Goal: Communication & Community: Participate in discussion

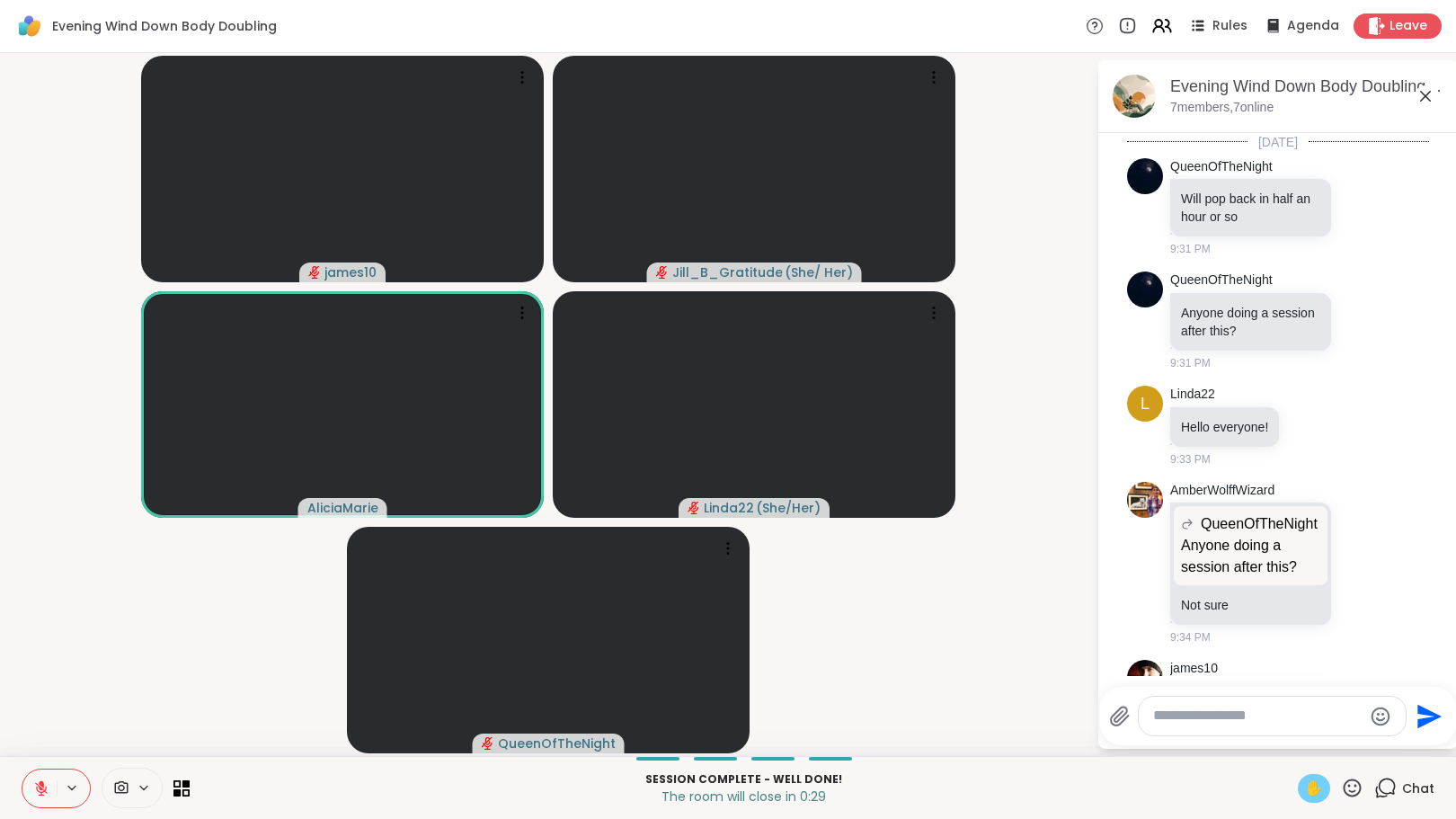
scroll to position [431, 0]
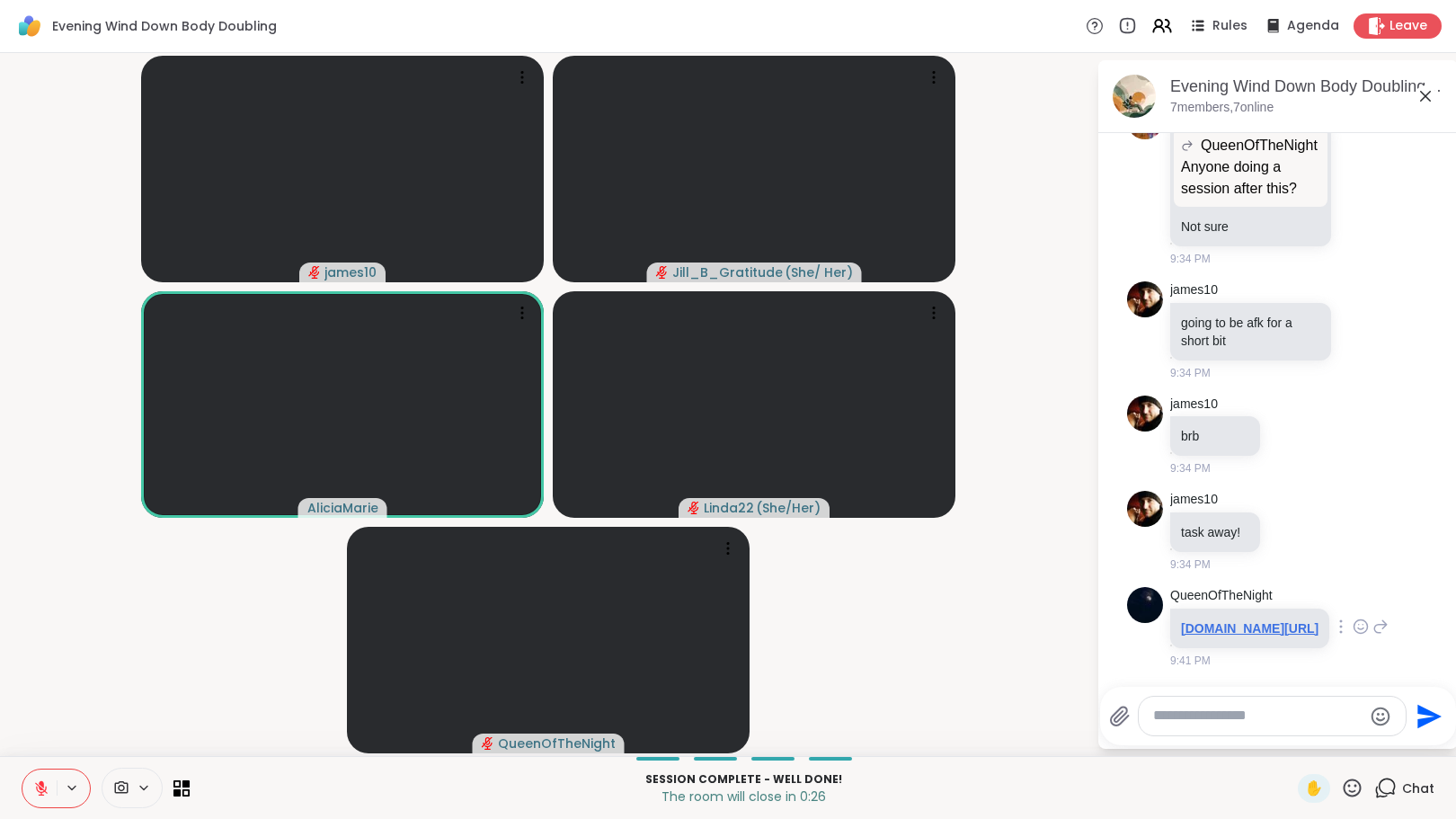
click at [1234, 621] on link "[DOMAIN_NAME][URL]" at bounding box center [1250, 628] width 137 height 14
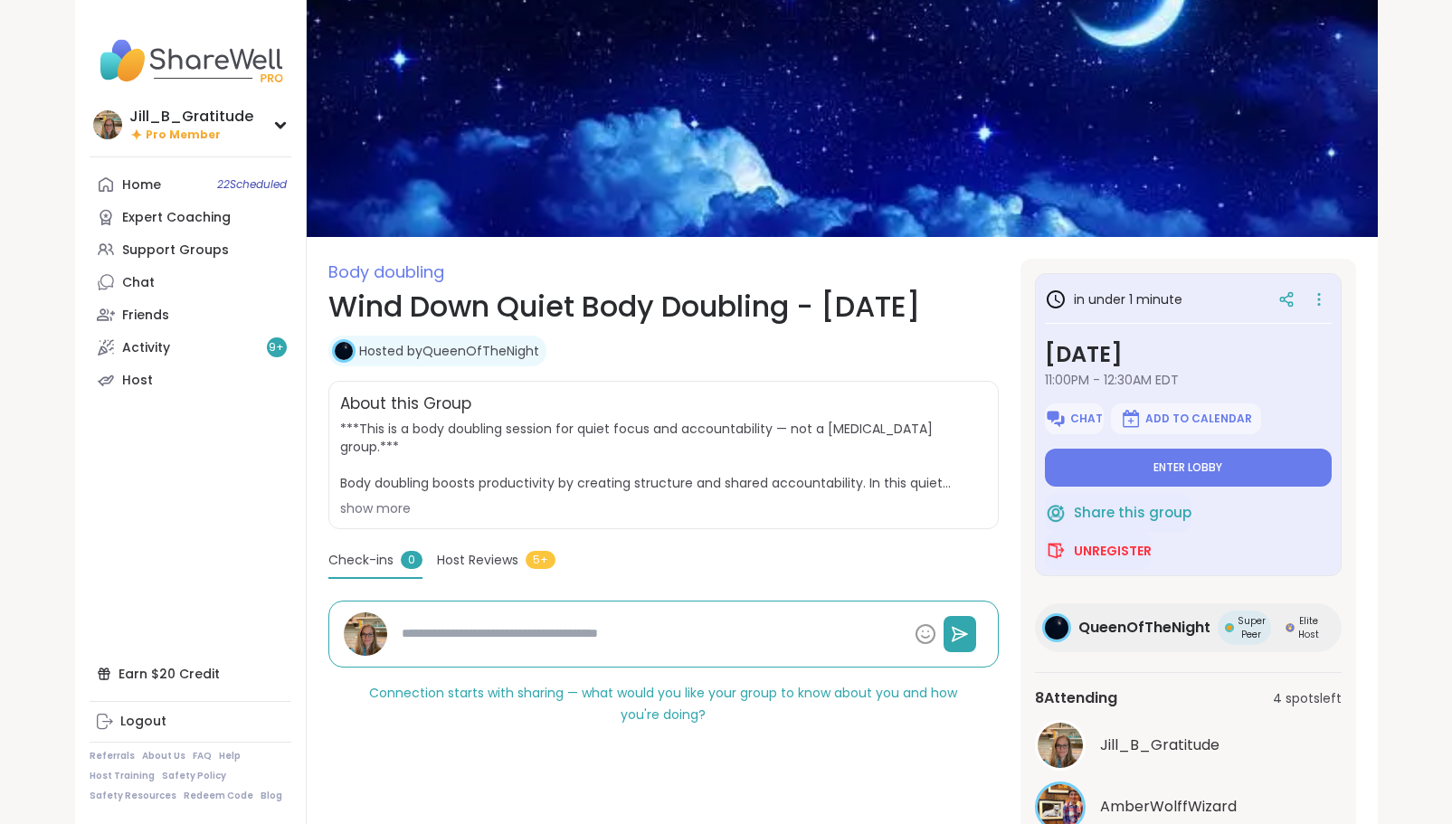
scroll to position [179, 0]
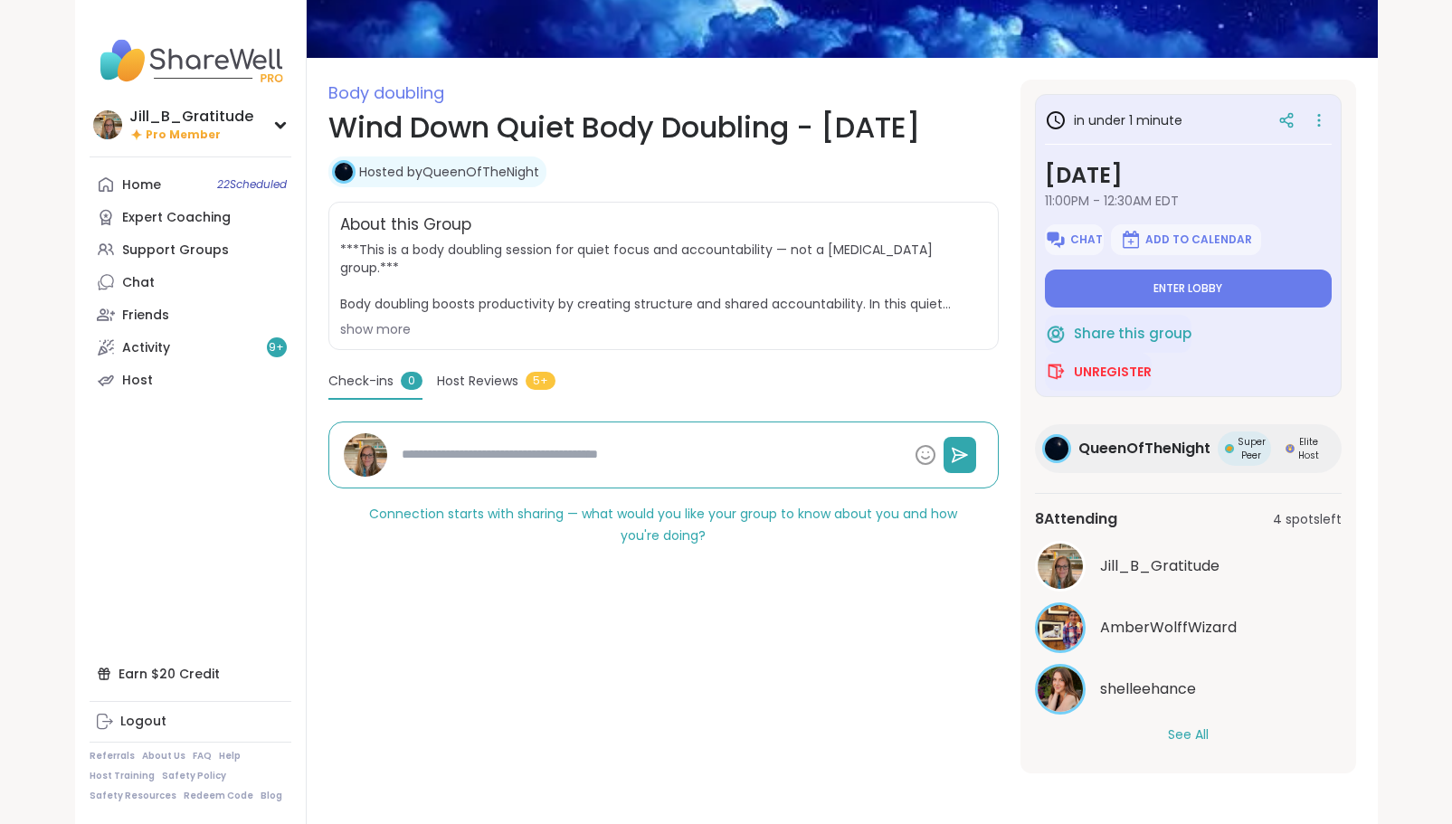
click at [1189, 729] on button "See All" at bounding box center [1188, 734] width 41 height 19
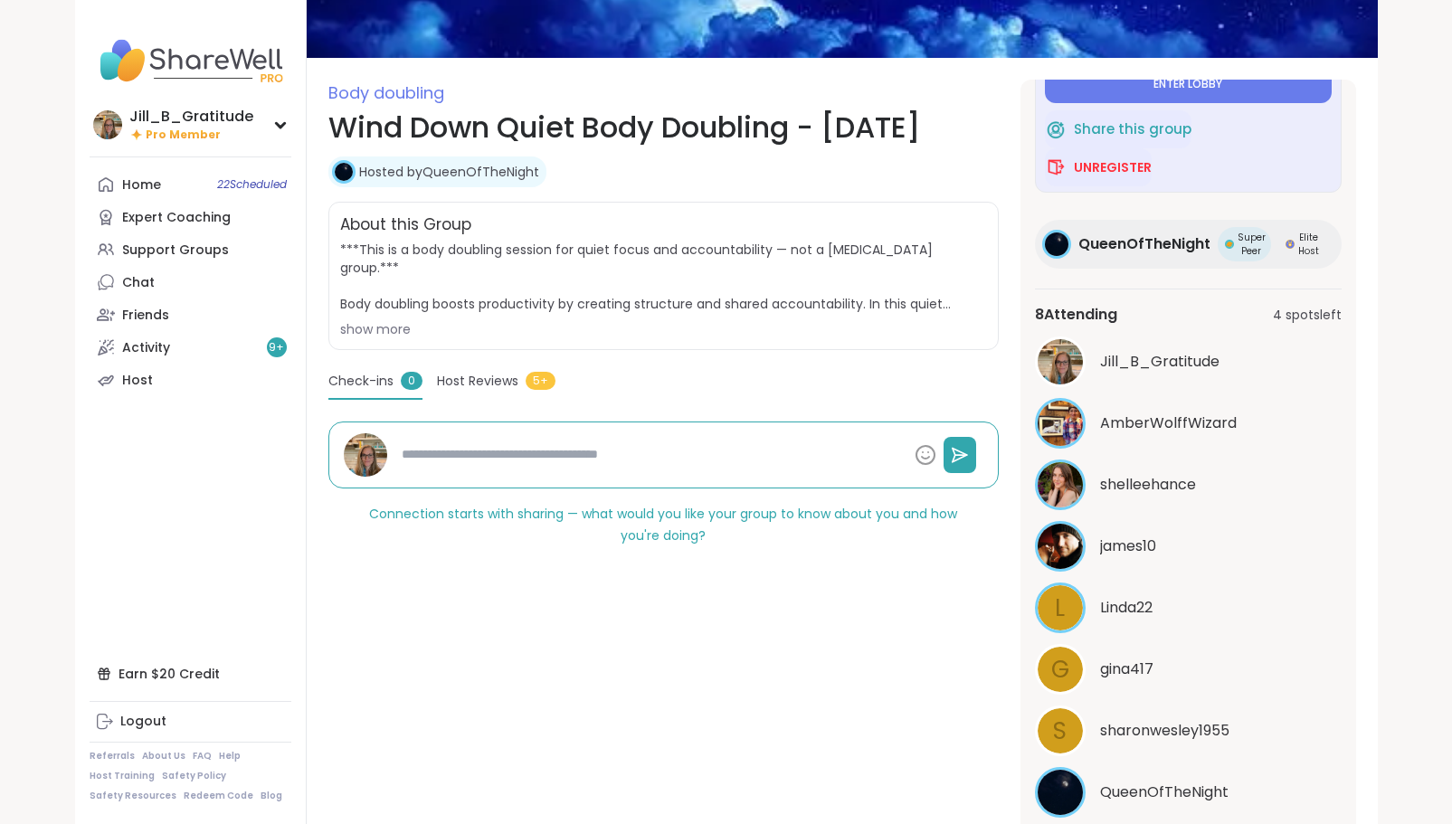
scroll to position [0, 0]
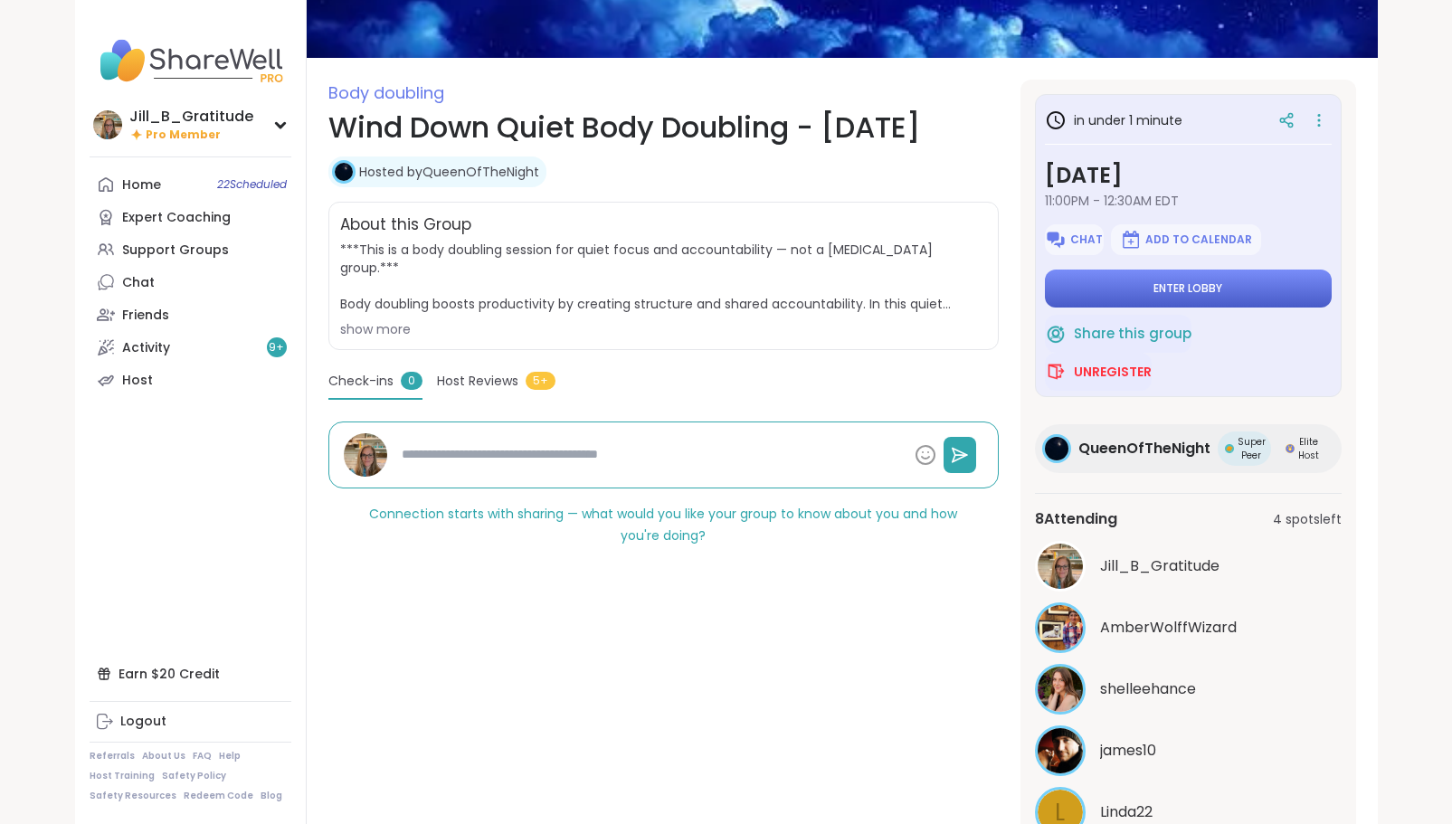
click at [1128, 270] on button "Enter lobby" at bounding box center [1188, 289] width 287 height 38
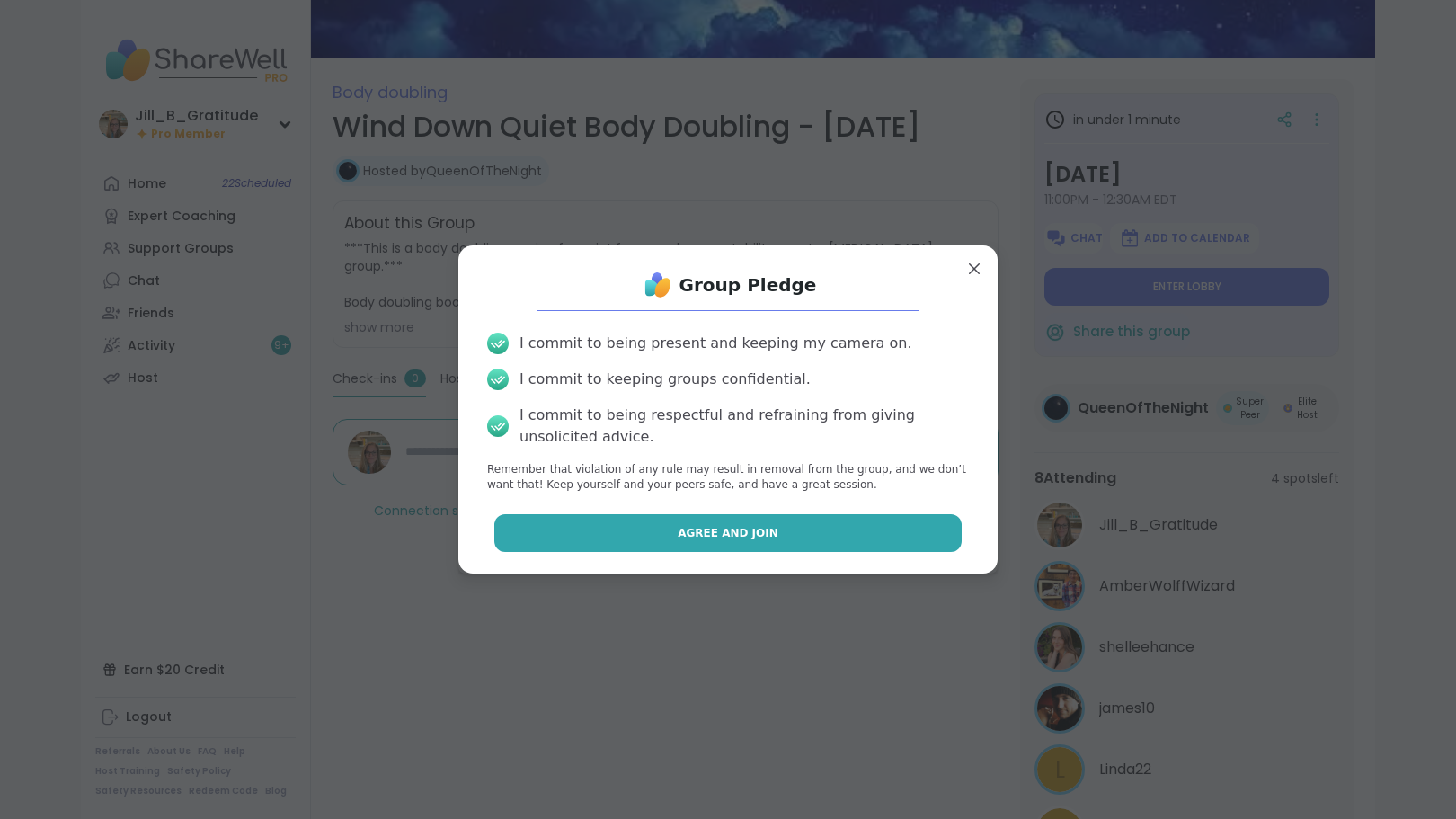
click at [800, 544] on button "Agree and Join" at bounding box center [728, 533] width 468 height 38
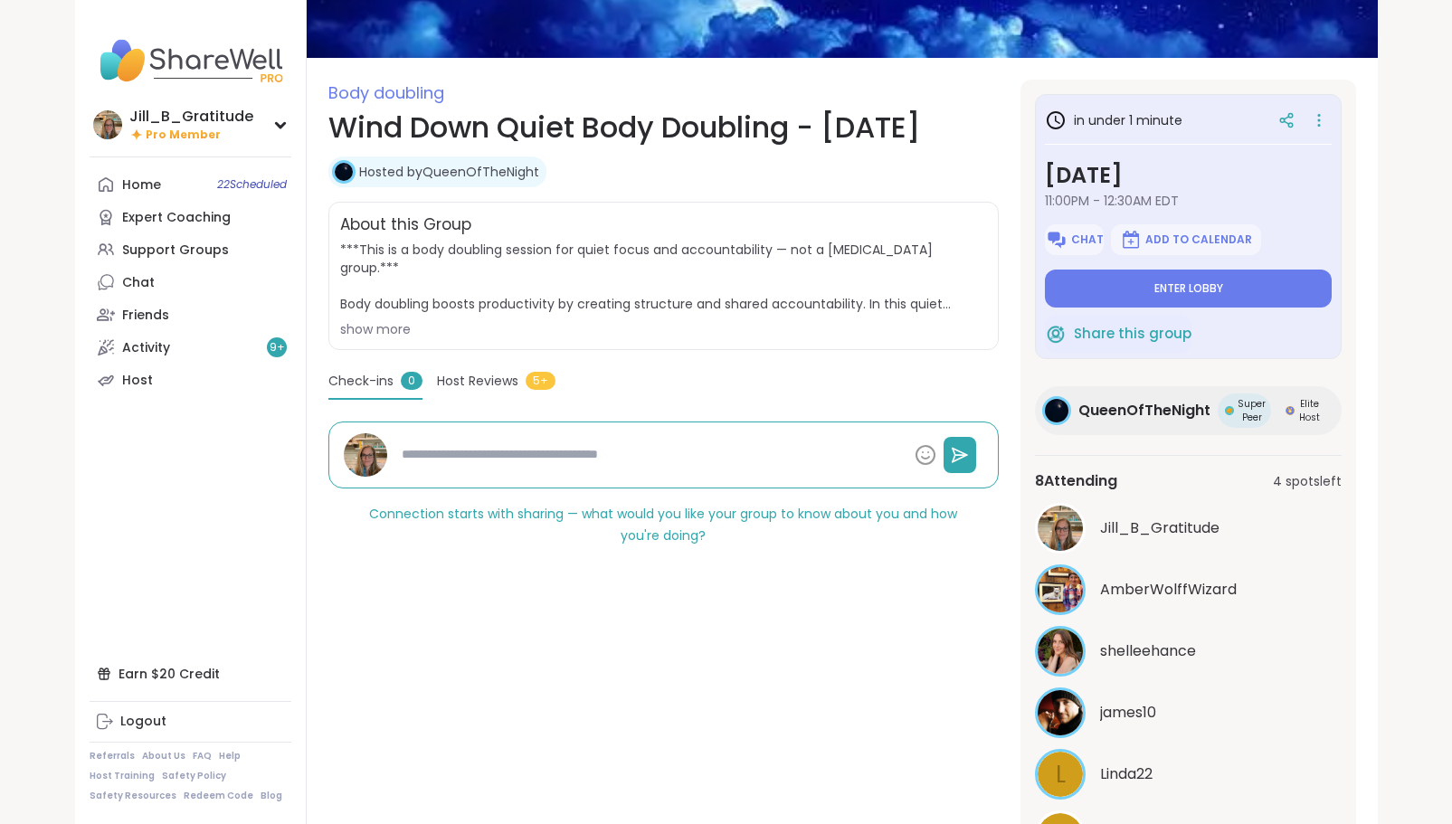
type textarea "*"
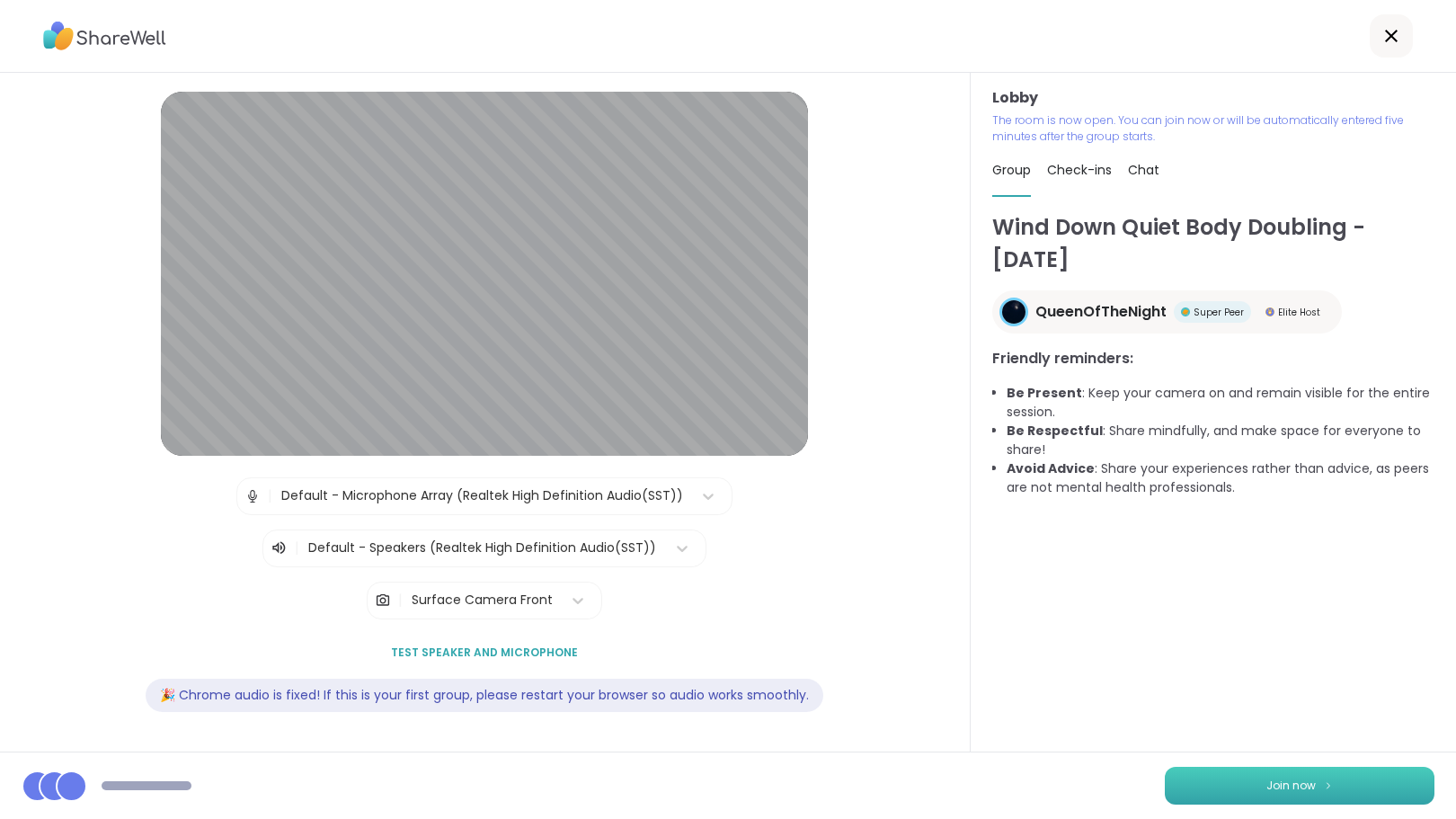
click at [1286, 791] on span "Join now" at bounding box center [1292, 785] width 50 height 16
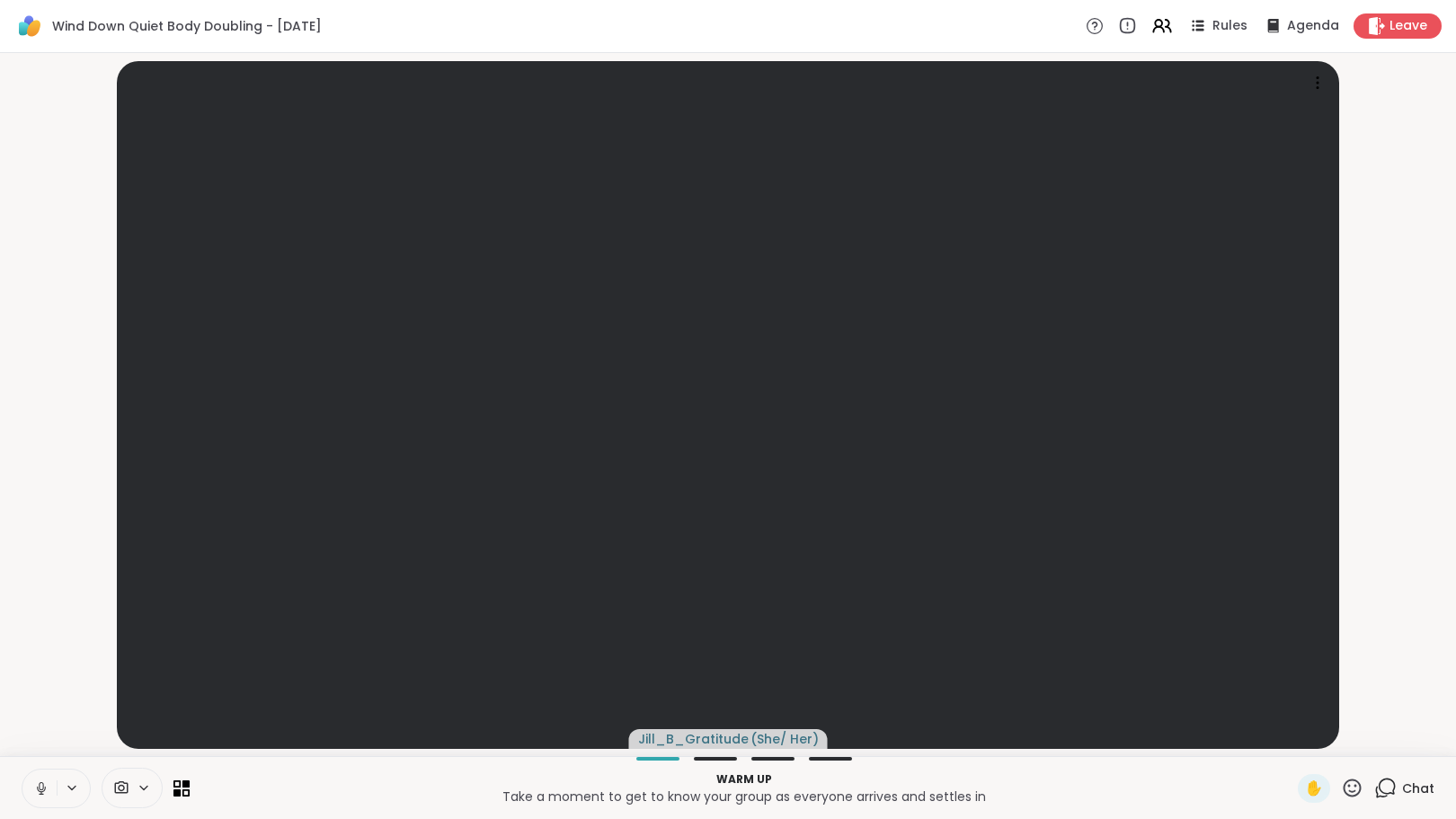
click at [1379, 788] on icon at bounding box center [1385, 788] width 23 height 23
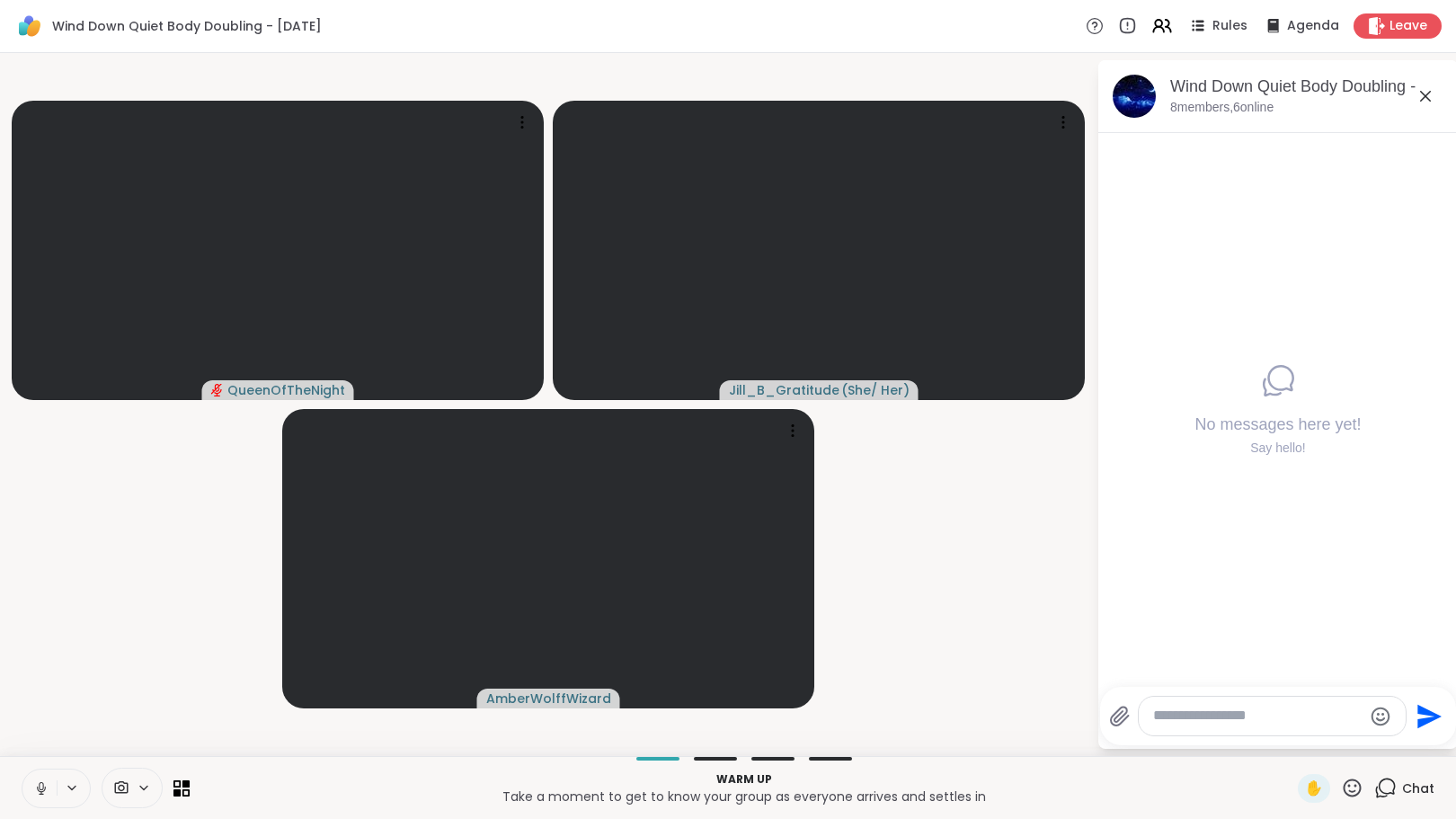
click at [33, 788] on button at bounding box center [40, 788] width 34 height 38
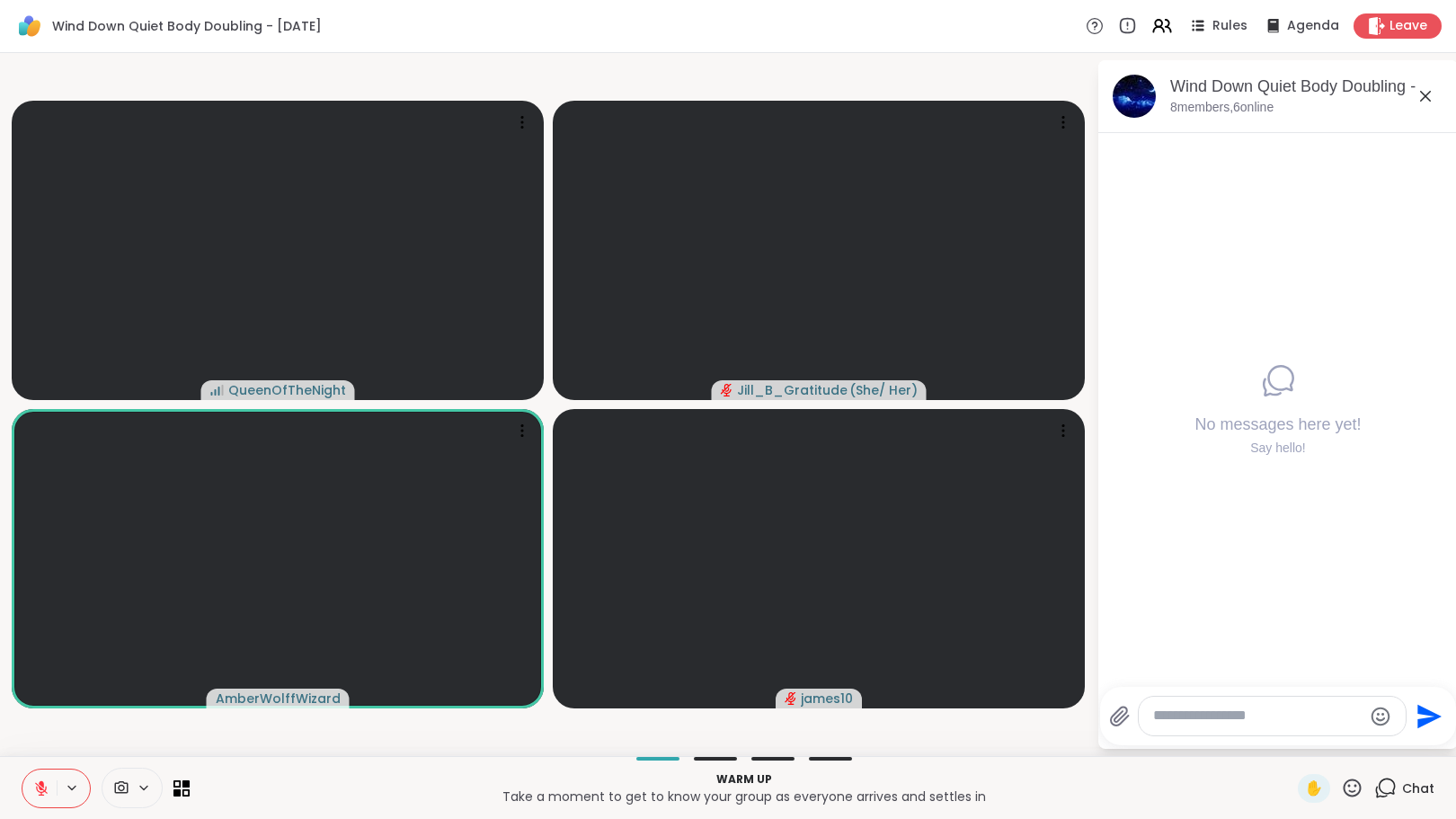
click at [36, 791] on icon at bounding box center [41, 788] width 16 height 16
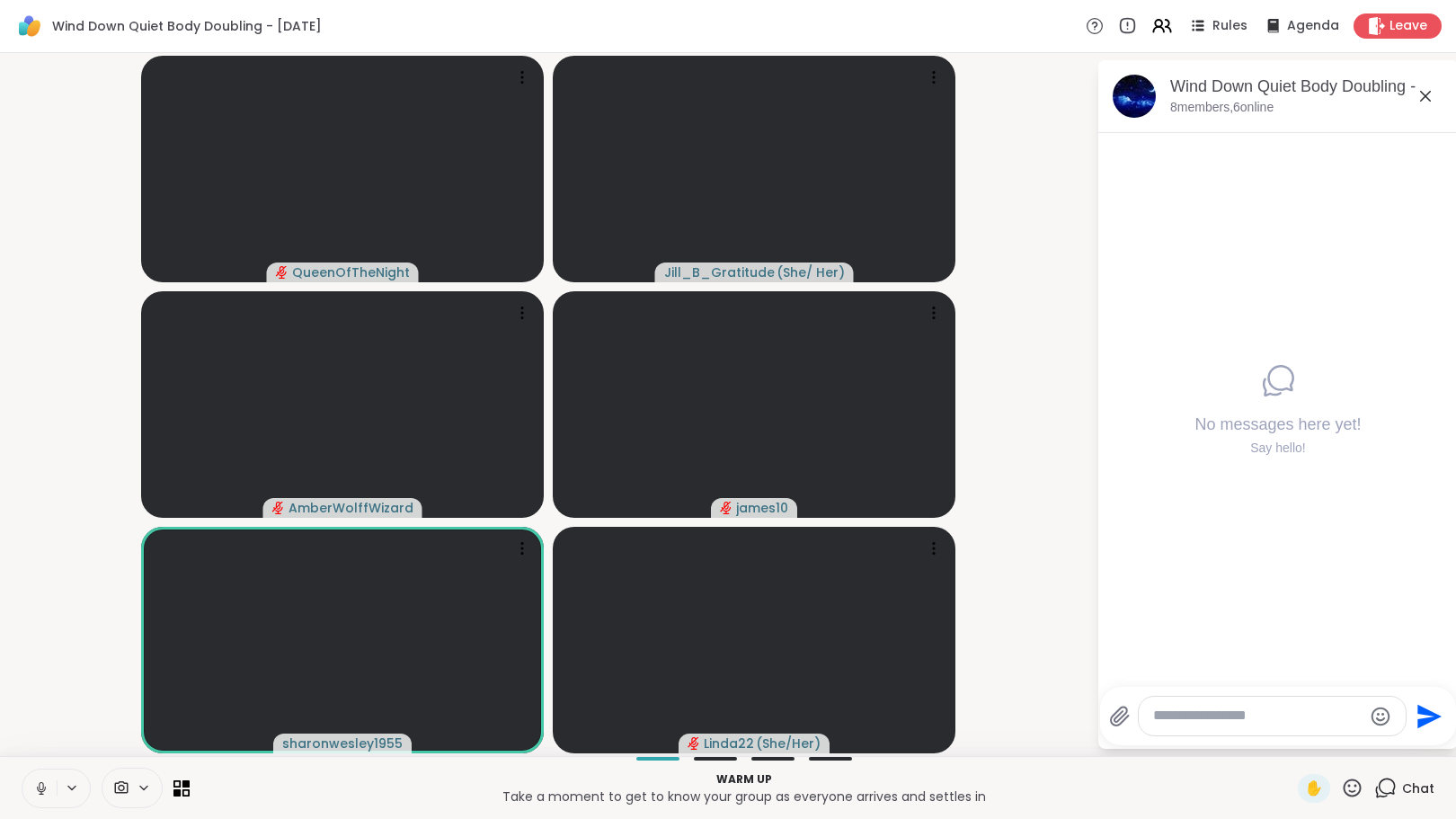
click at [37, 789] on icon at bounding box center [41, 788] width 16 height 16
